Goal: Task Accomplishment & Management: Complete application form

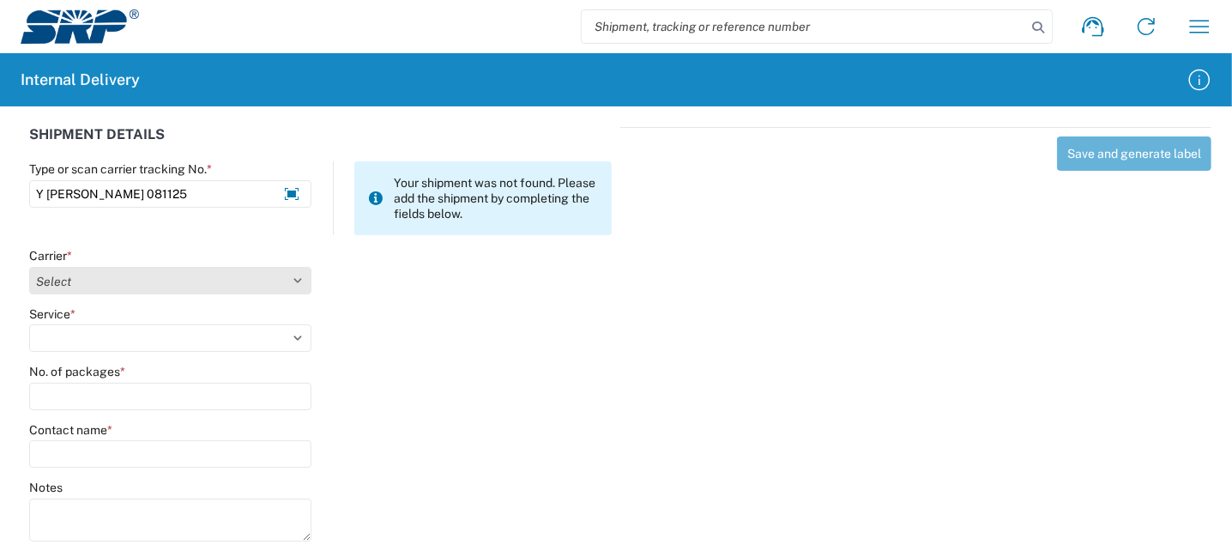
type input "Y [PERSON_NAME] 081125"
click at [184, 282] on select "Select Amazon Logistics ATI Trucking BC Dimerco Logistics Empire Southwest FedE…" at bounding box center [170, 280] width 282 height 27
select select "18713"
click at [29, 267] on select "Select Amazon Logistics ATI Trucking BC Dimerco Logistics Empire Southwest FedE…" at bounding box center [170, 280] width 282 height 27
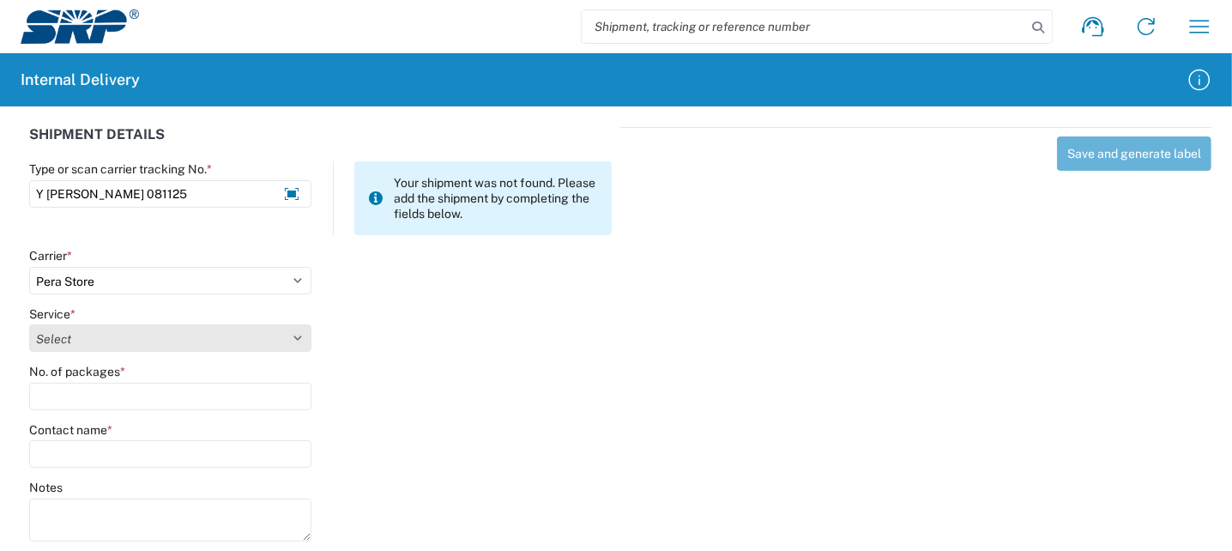
drag, startPoint x: 102, startPoint y: 339, endPoint x: 118, endPoint y: 334, distance: 16.3
click at [102, 339] on select "Select Ground Inter-Office" at bounding box center [170, 337] width 282 height 27
select select "35763"
click at [29, 324] on select "Select Ground Inter-Office" at bounding box center [170, 337] width 282 height 27
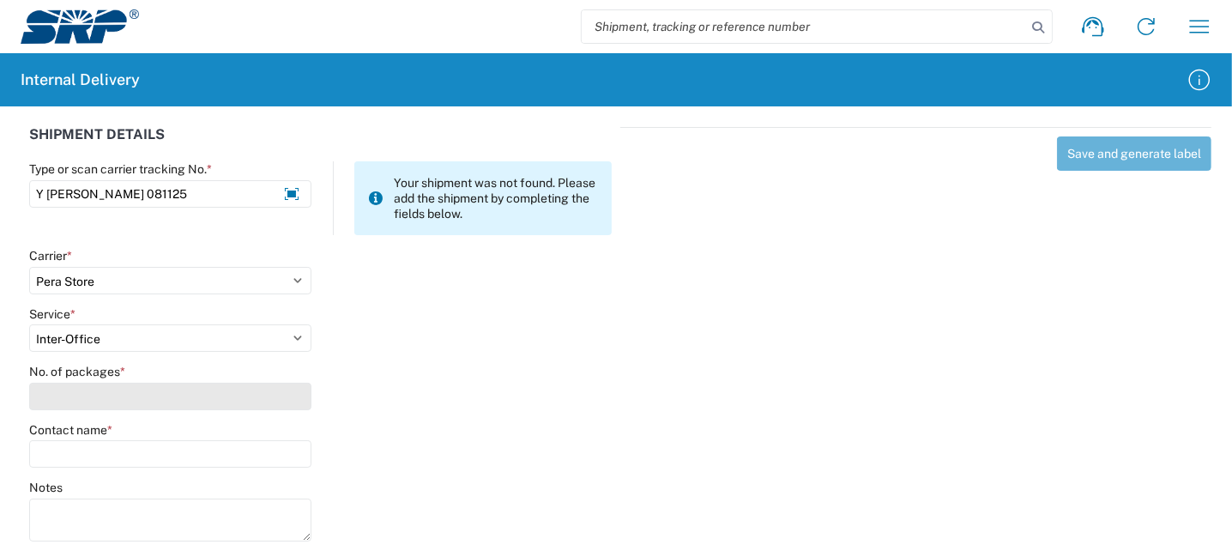
click at [104, 394] on input "No. of packages *" at bounding box center [170, 396] width 282 height 27
type input "1"
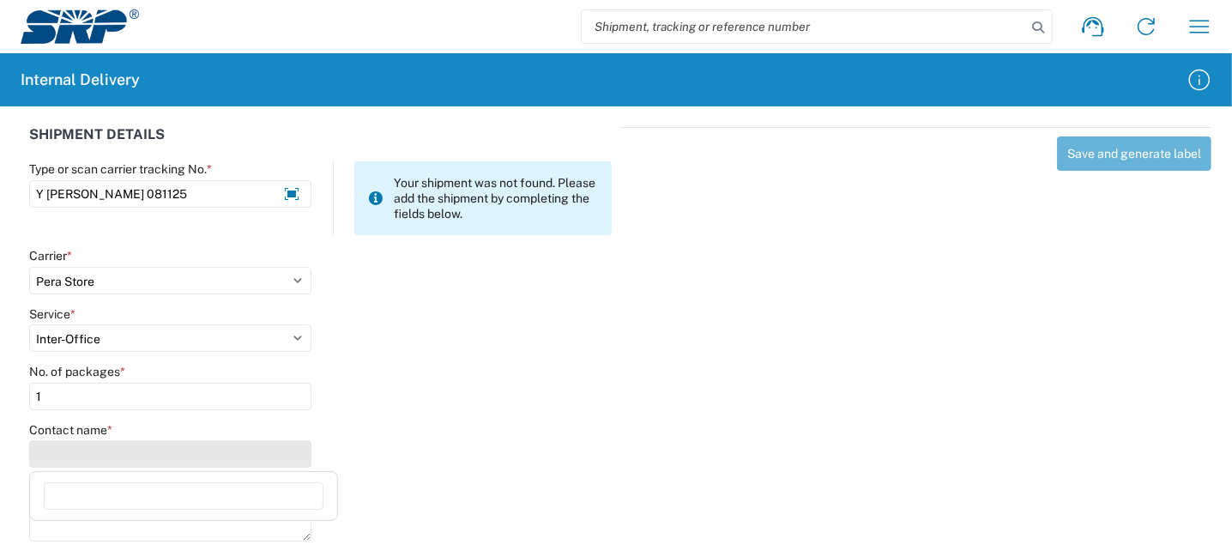
click at [73, 456] on input "Contact name *" at bounding box center [170, 453] width 282 height 27
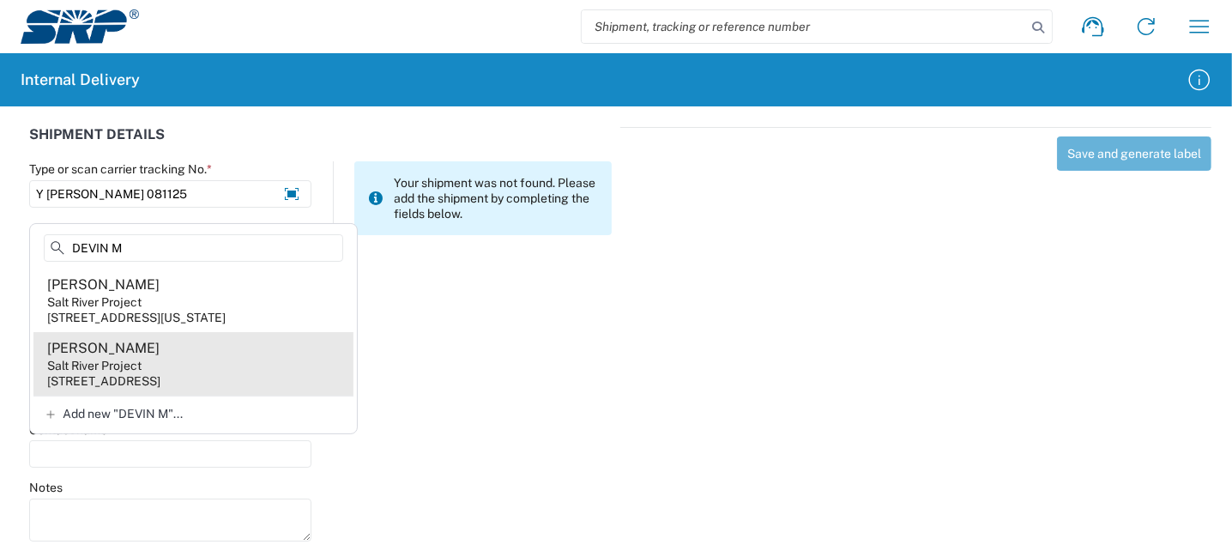
type input "DEVIN M"
click at [205, 364] on agx-address-suggestion-item "[PERSON_NAME] Salt River Project [STREET_ADDRESS]" at bounding box center [193, 363] width 320 height 63
type input "[PERSON_NAME]"
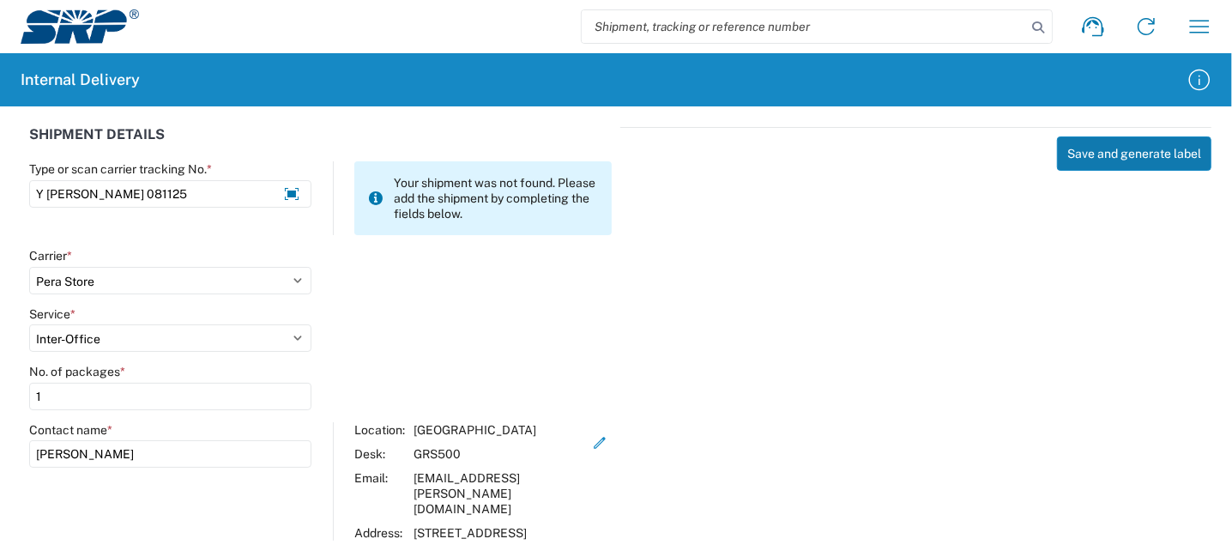
click at [1110, 154] on button "Save and generate label" at bounding box center [1134, 153] width 154 height 34
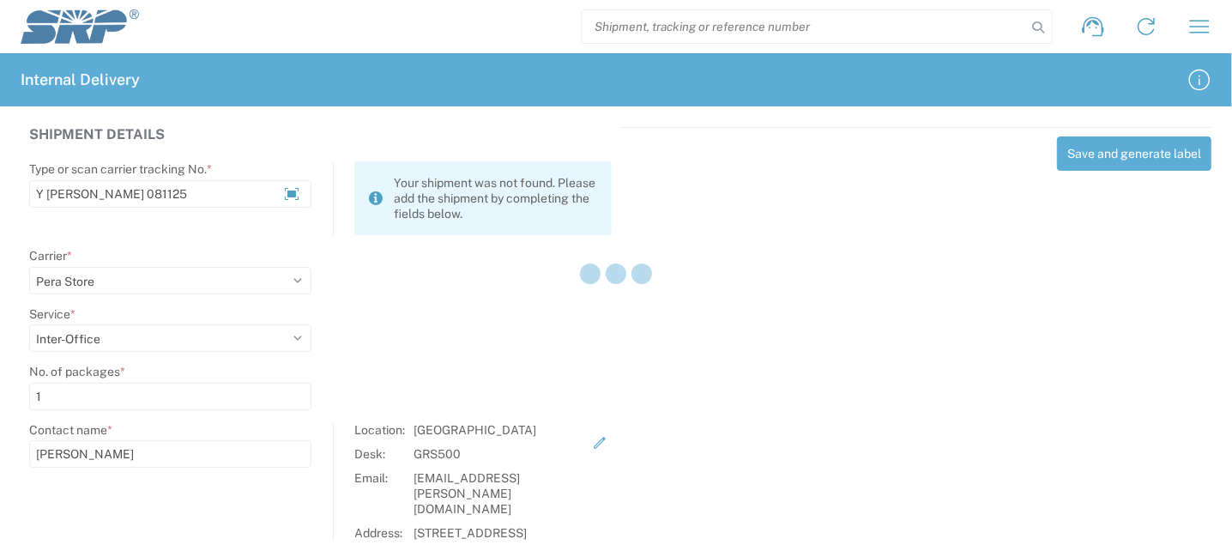
select select
